Goal: Navigation & Orientation: Understand site structure

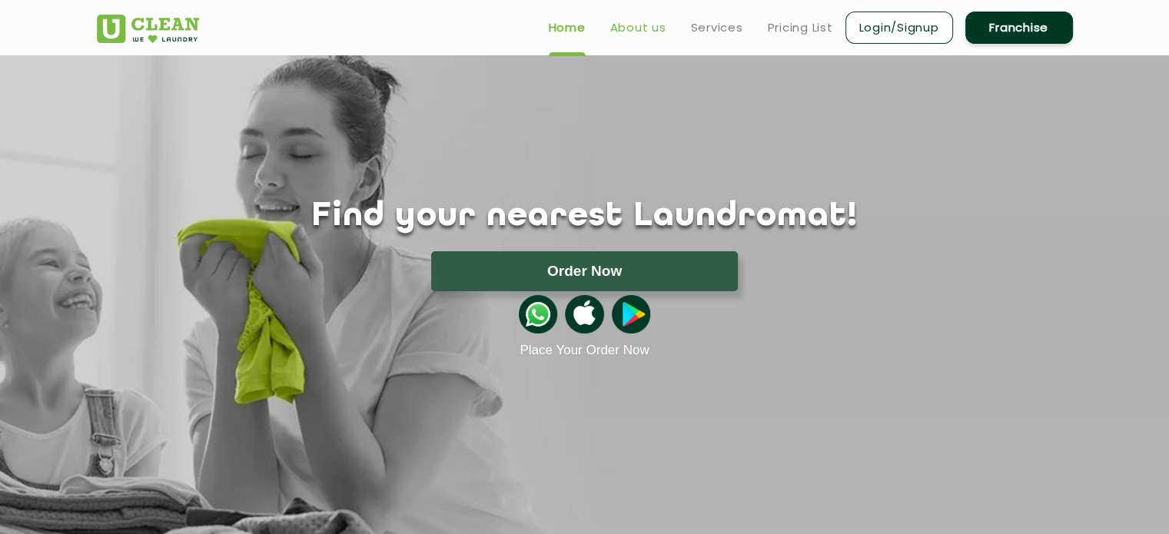
click at [640, 32] on link "About us" at bounding box center [638, 27] width 56 height 18
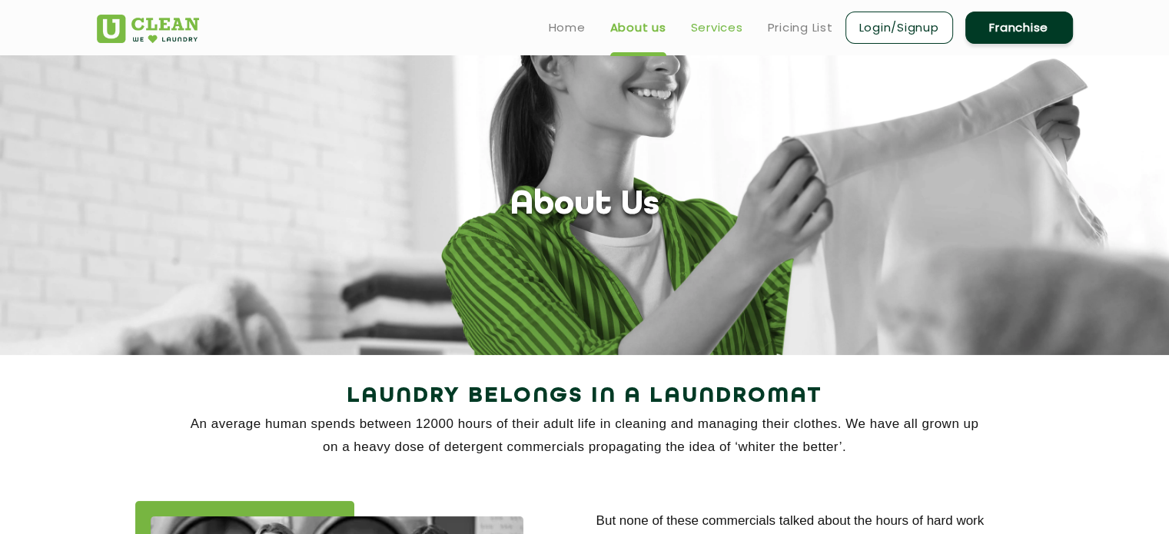
click at [716, 28] on link "Services" at bounding box center [717, 27] width 52 height 18
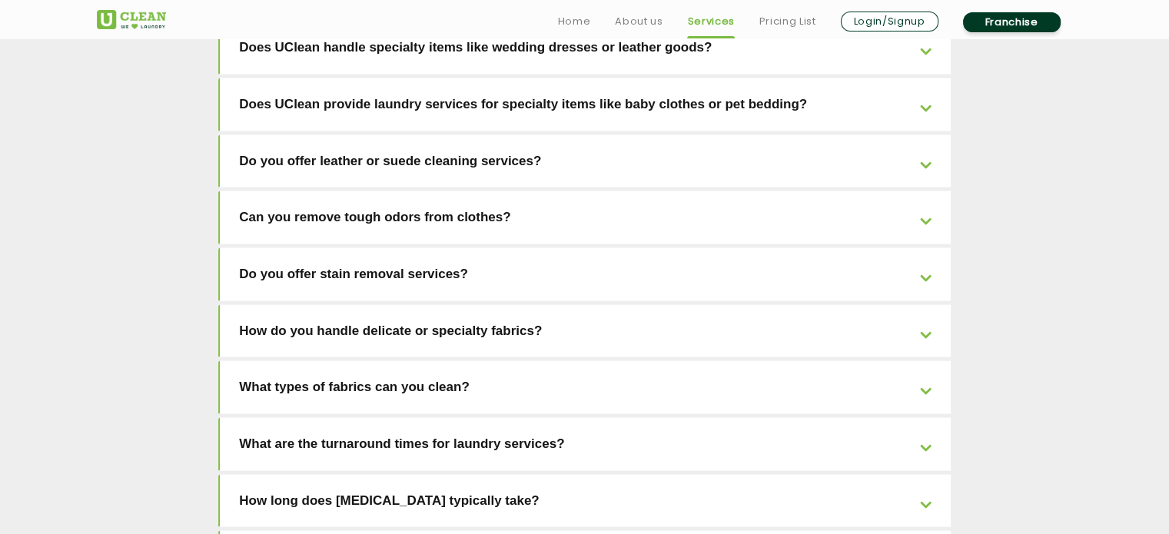
scroll to position [3531, 0]
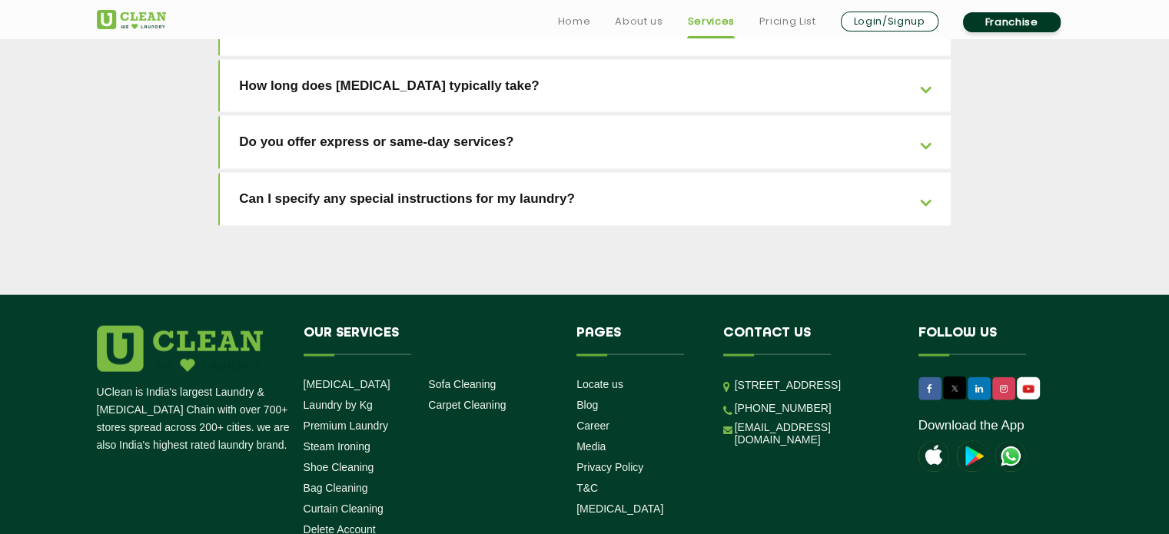
click at [622, 9] on ul "Home About us Services Pricing List Login/Signup Franchise" at bounding box center [809, 21] width 527 height 25
click at [626, 14] on link "About us" at bounding box center [639, 21] width 48 height 18
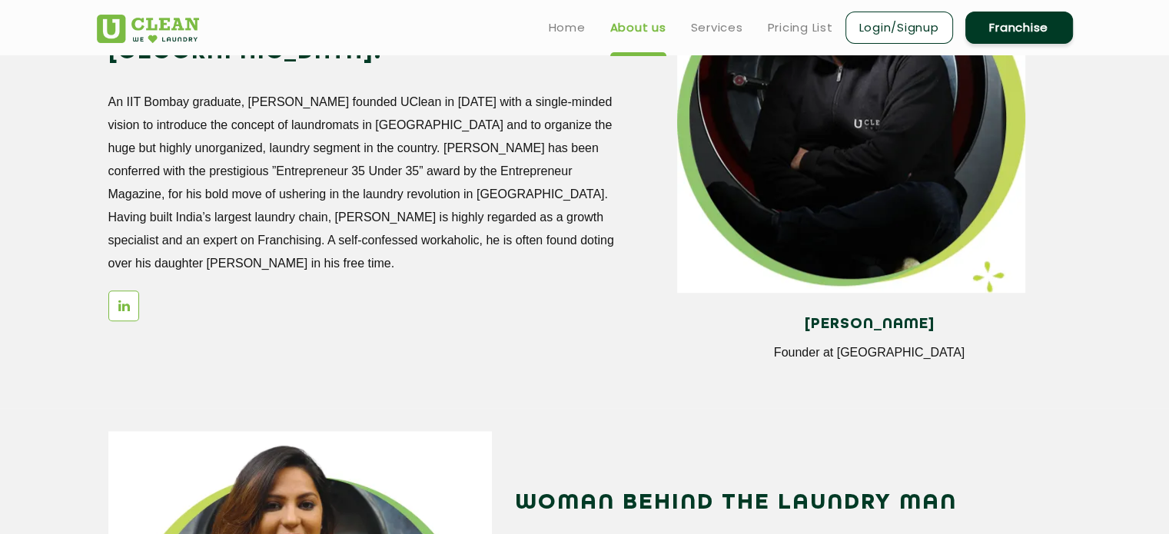
scroll to position [1449, 0]
drag, startPoint x: 801, startPoint y: 330, endPoint x: 962, endPoint y: 324, distance: 161.5
click at [962, 324] on h4 "[PERSON_NAME]" at bounding box center [869, 325] width 360 height 17
copy h4 "[PERSON_NAME]"
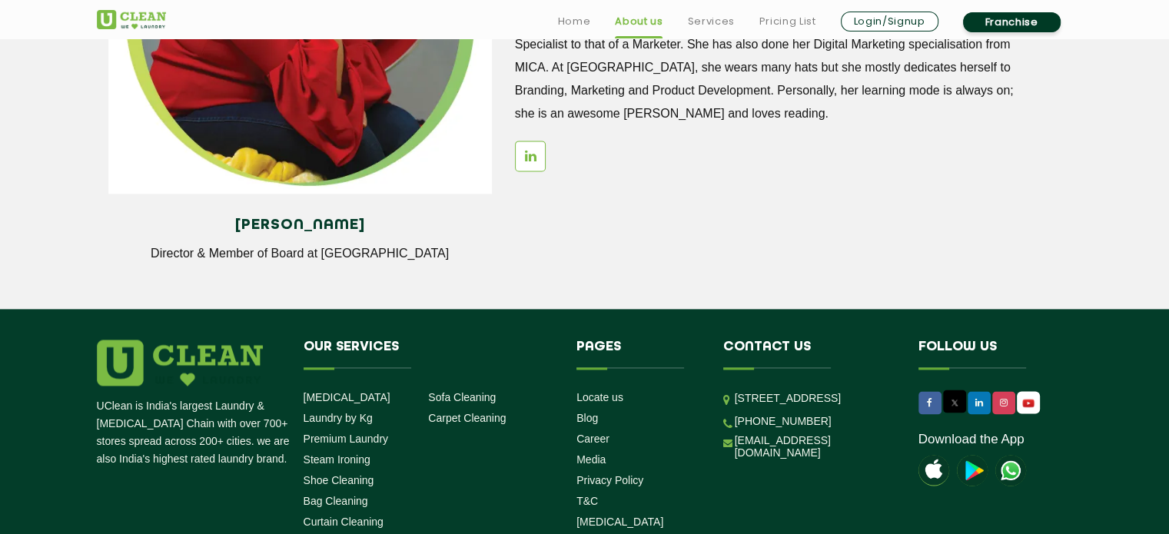
scroll to position [2214, 0]
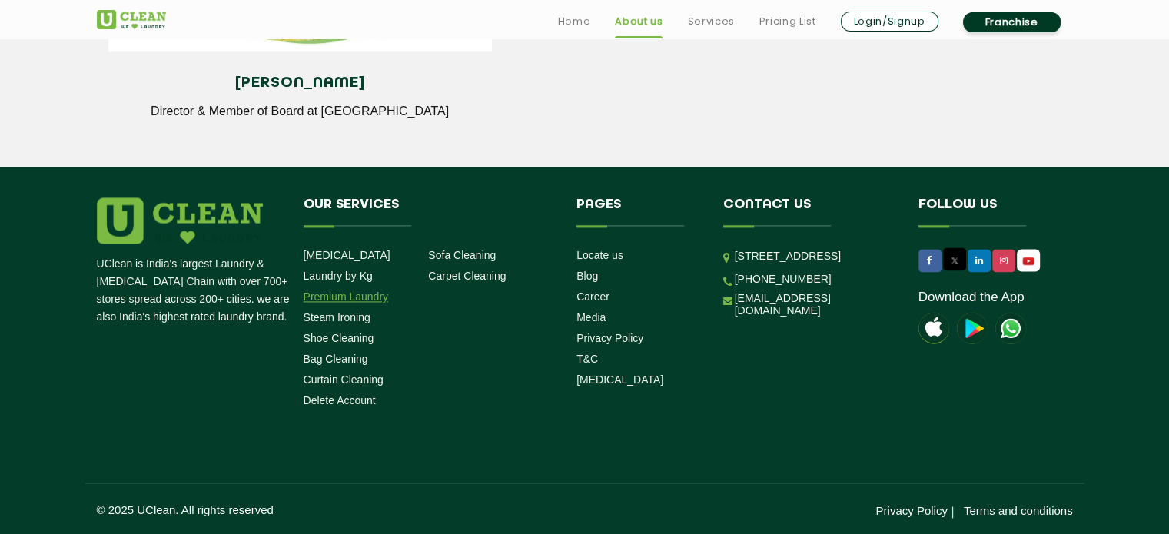
click at [344, 296] on link "Premium Laundry" at bounding box center [346, 297] width 85 height 12
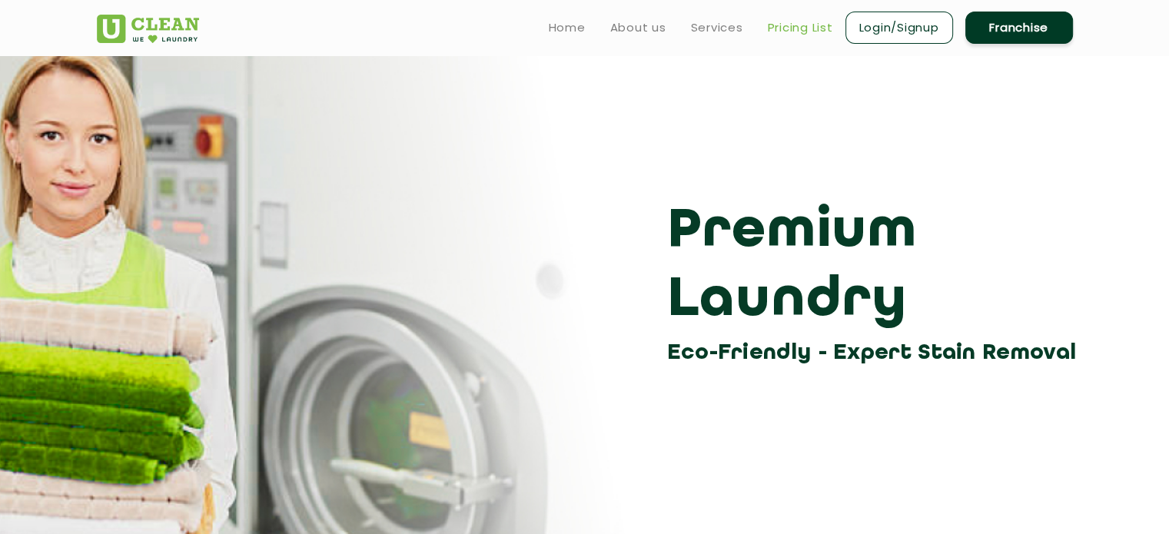
click at [801, 30] on link "Pricing List" at bounding box center [800, 27] width 65 height 18
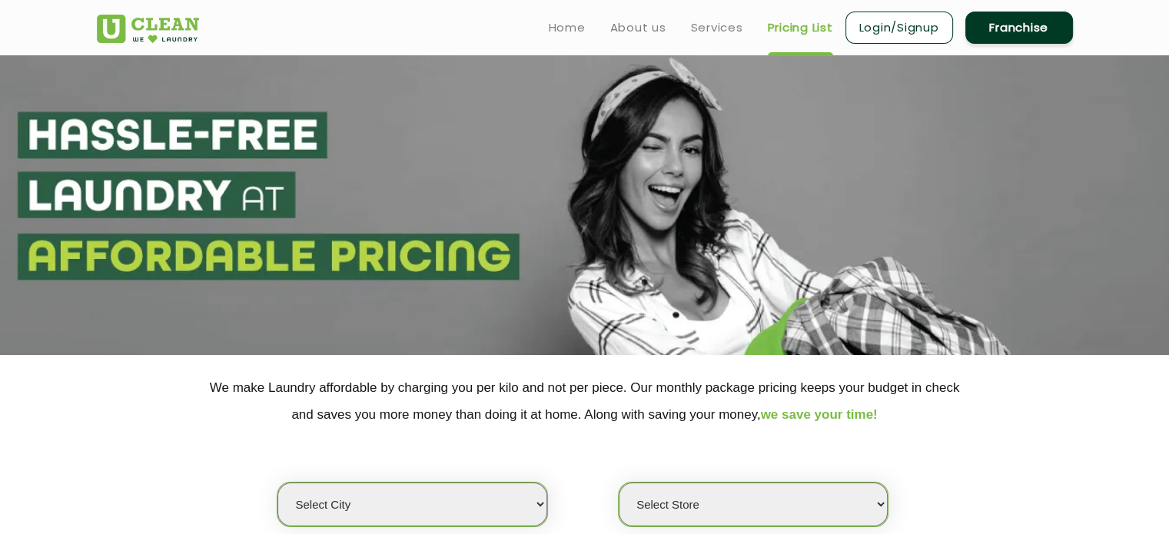
select select "0"
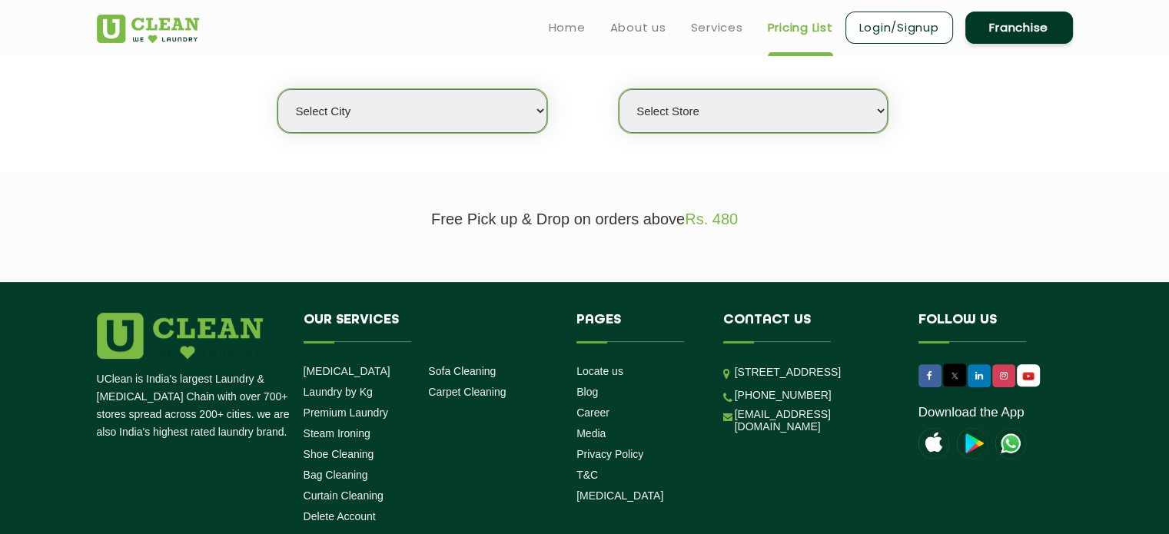
scroll to position [390, 0]
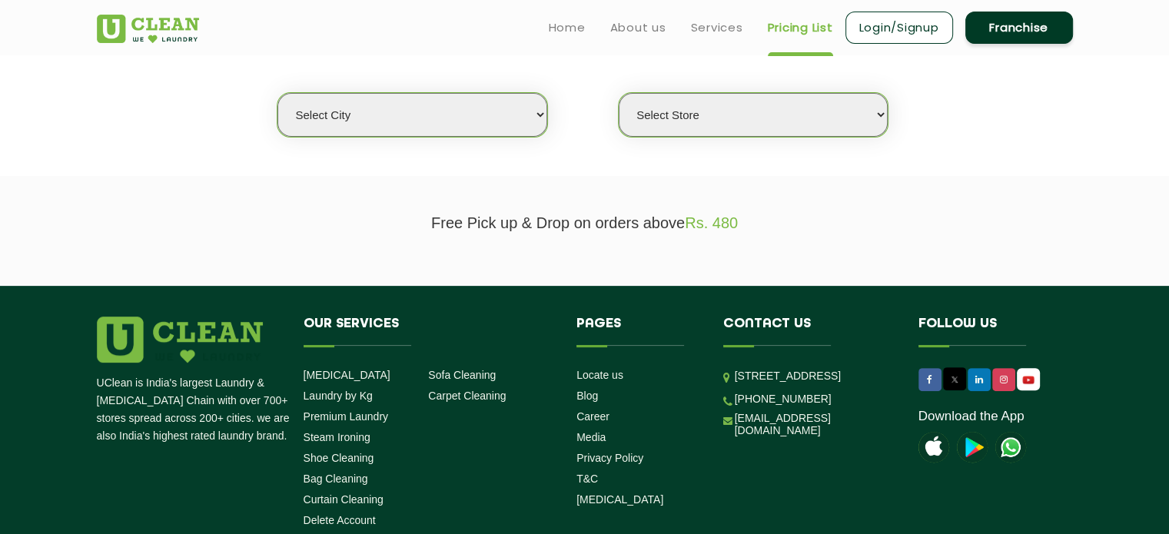
click at [493, 101] on select "Select city [GEOGRAPHIC_DATA] [GEOGRAPHIC_DATA] [GEOGRAPHIC_DATA] [GEOGRAPHIC_D…" at bounding box center [411, 115] width 269 height 44
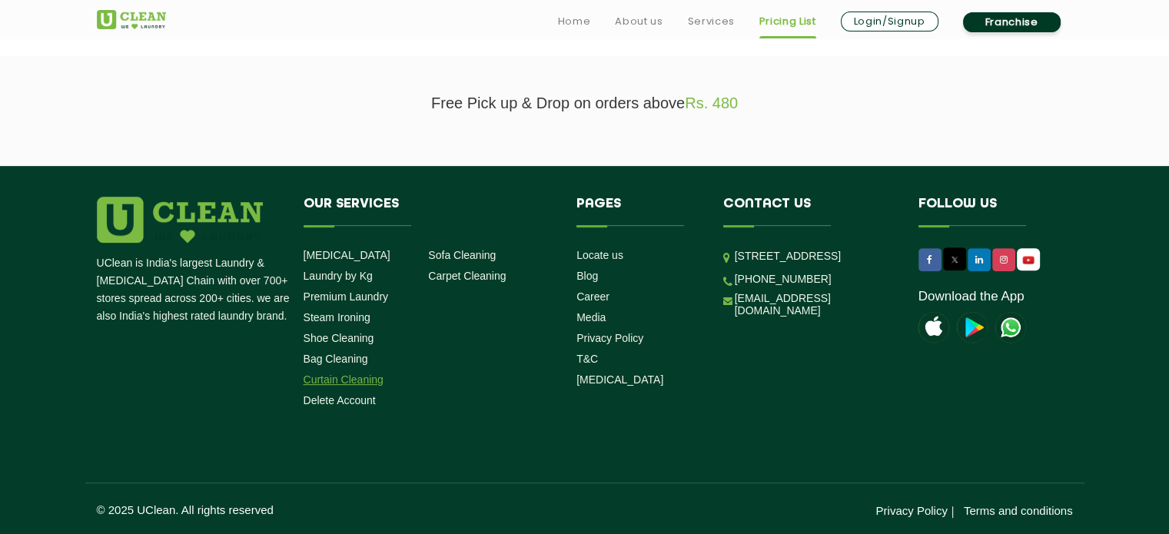
click at [362, 374] on link "Curtain Cleaning" at bounding box center [344, 380] width 80 height 12
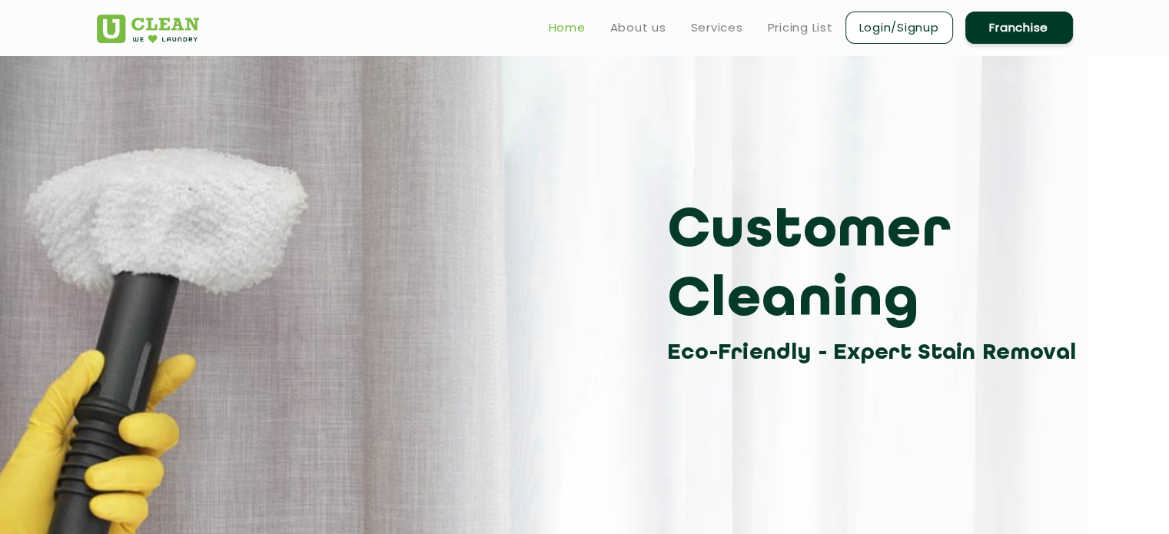
click at [553, 29] on link "Home" at bounding box center [567, 27] width 37 height 18
